Goal: Find specific page/section: Find specific page/section

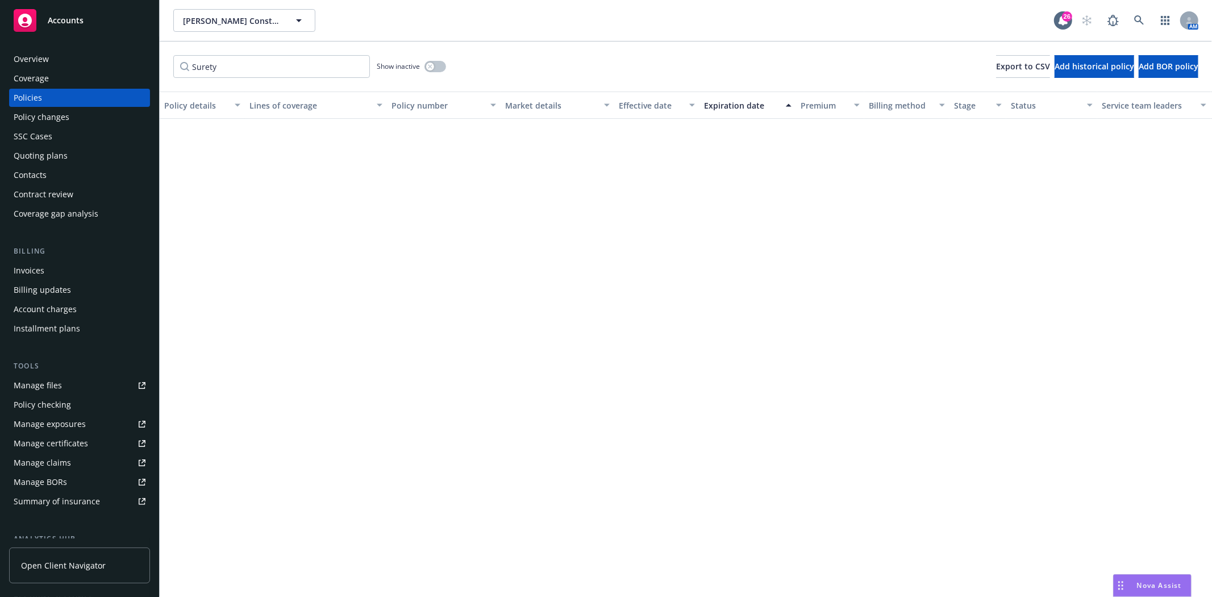
drag, startPoint x: 0, startPoint y: 0, endPoint x: 94, endPoint y: 10, distance: 94.9
click at [94, 10] on div "Accounts" at bounding box center [80, 20] width 132 height 23
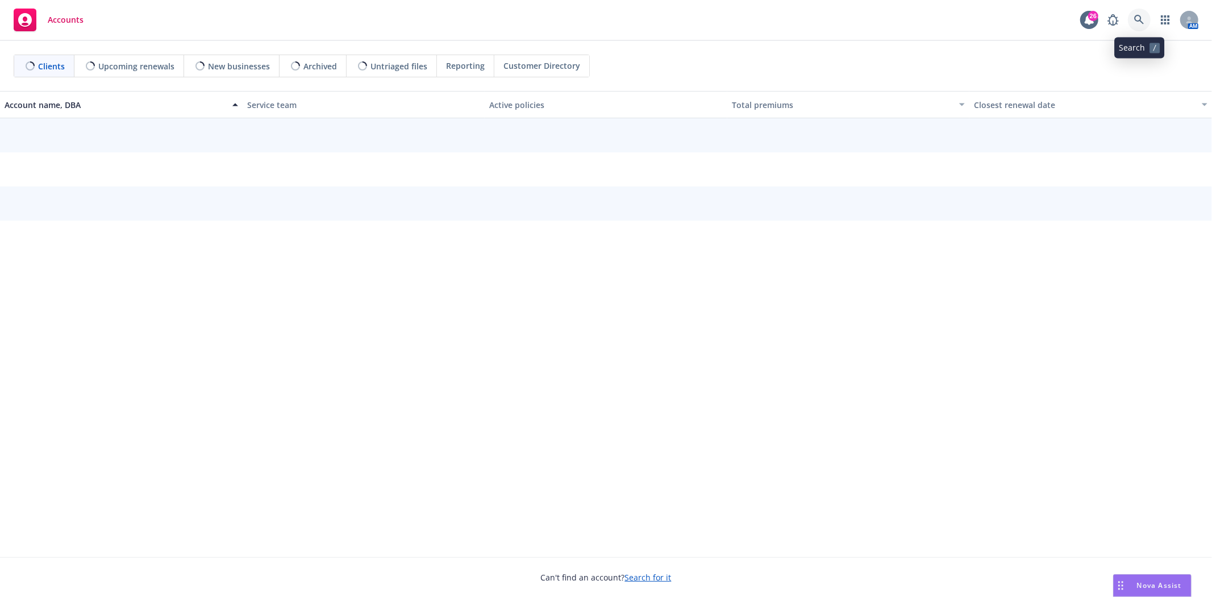
click at [1131, 18] on link at bounding box center [1139, 20] width 23 height 23
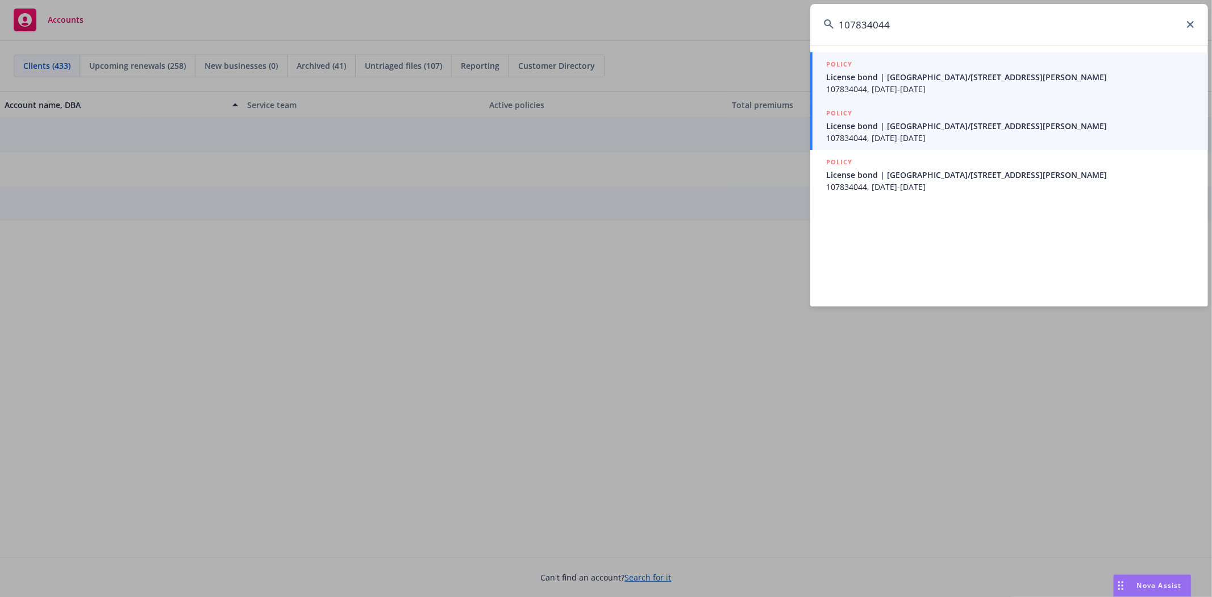
type input "107834044"
click at [970, 128] on span "License bond | Ridgeland/322 S Wheatley" at bounding box center [1010, 126] width 368 height 12
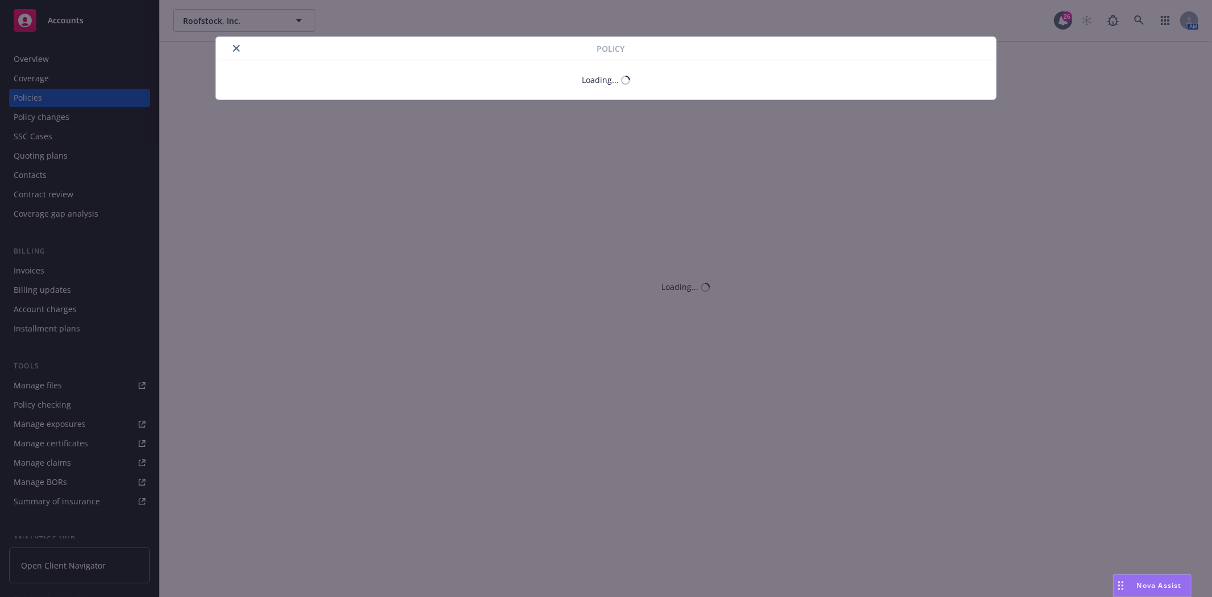
click at [236, 52] on button "close" at bounding box center [237, 48] width 14 height 14
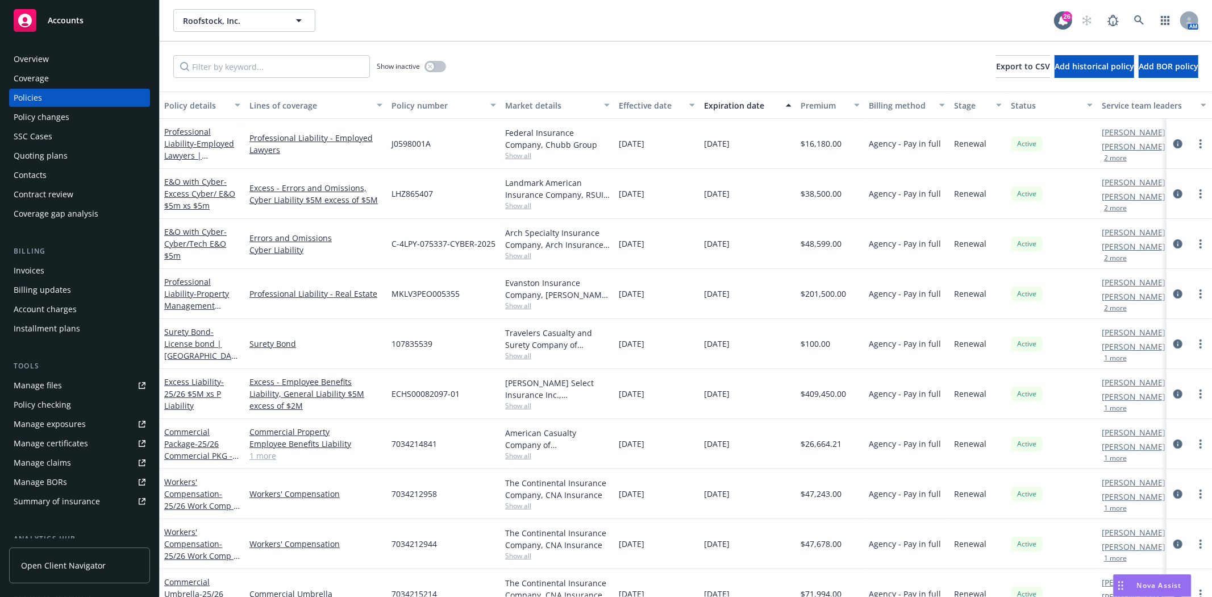
click at [52, 268] on div "Invoices" at bounding box center [80, 270] width 132 height 18
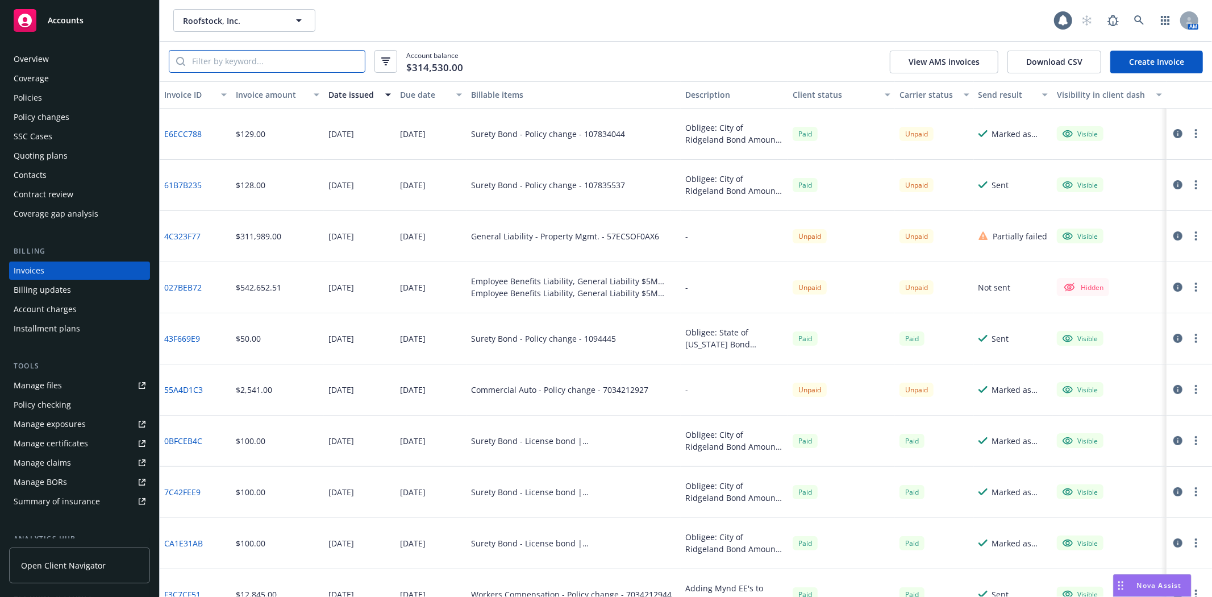
click at [257, 63] on input "search" at bounding box center [275, 62] width 180 height 22
paste input "107834044"
type input "107834044"
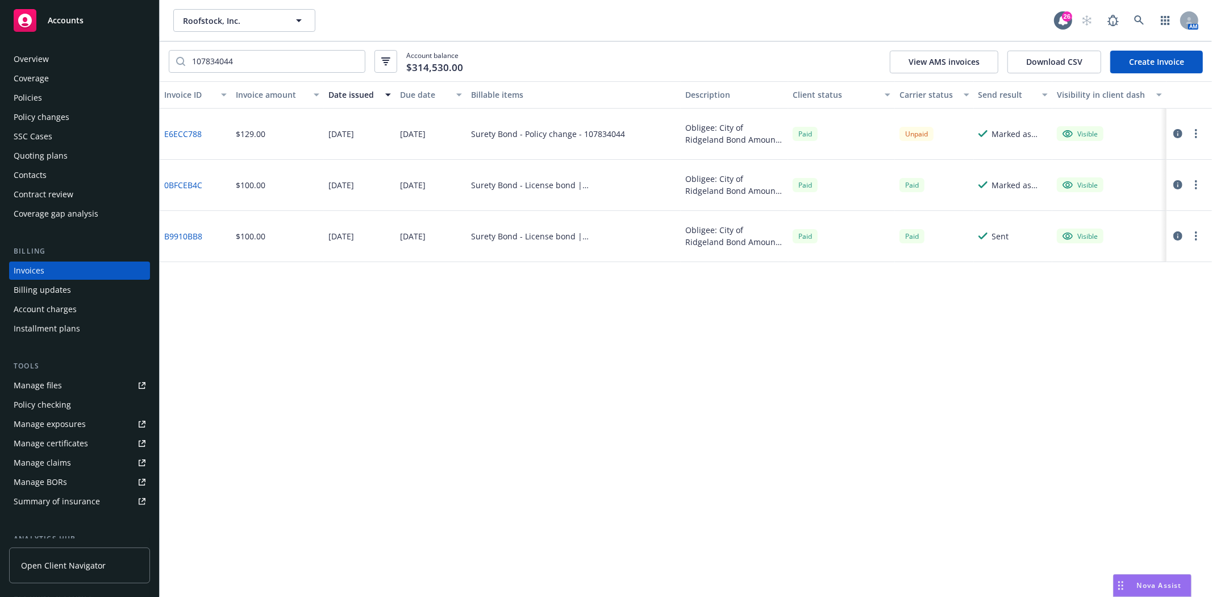
click at [190, 131] on link "E6ECC788" at bounding box center [183, 134] width 38 height 12
